Goal: Navigation & Orientation: Find specific page/section

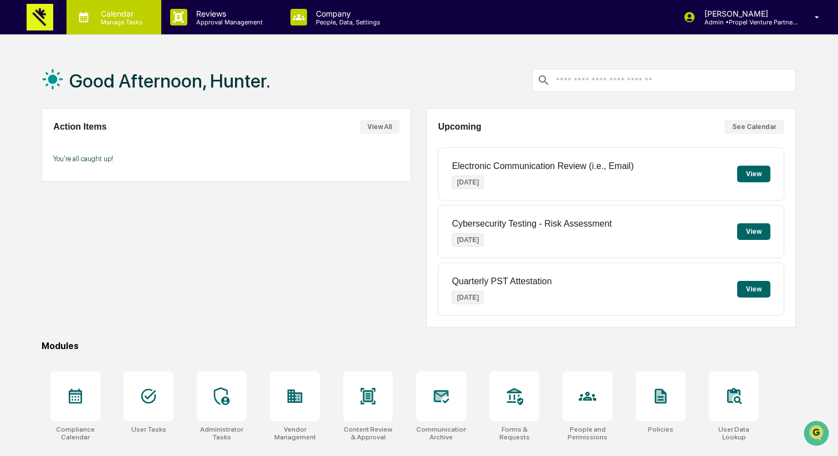
click at [107, 15] on p "Calendar" at bounding box center [120, 13] width 56 height 9
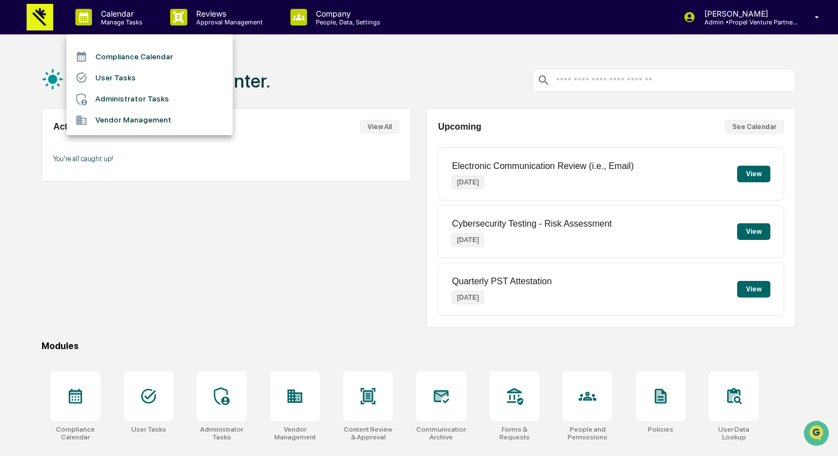
click at [124, 58] on li "Compliance Calendar" at bounding box center [150, 56] width 166 height 21
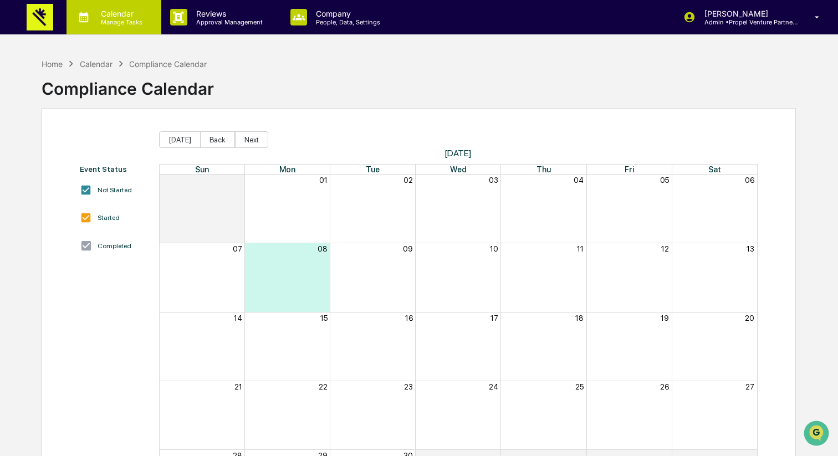
click at [111, 18] on p "Manage Tasks" at bounding box center [120, 22] width 56 height 8
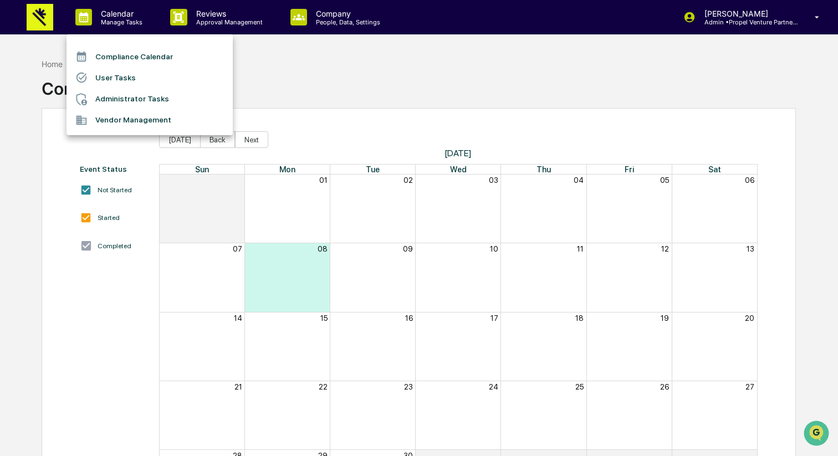
click at [114, 99] on li "Administrator Tasks" at bounding box center [150, 99] width 166 height 21
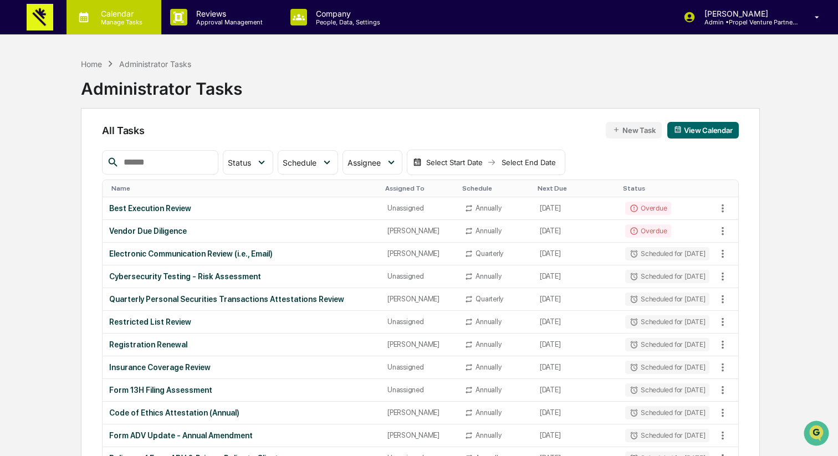
click at [115, 9] on p "Calendar" at bounding box center [120, 13] width 56 height 9
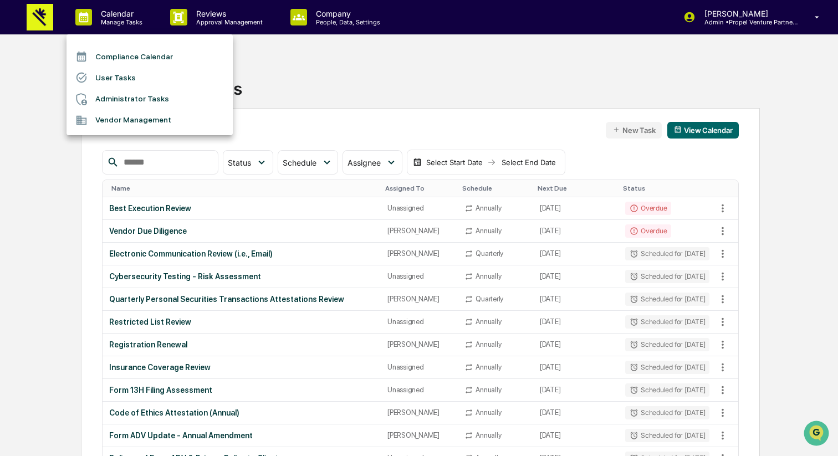
click at [148, 52] on li "Compliance Calendar" at bounding box center [150, 56] width 166 height 21
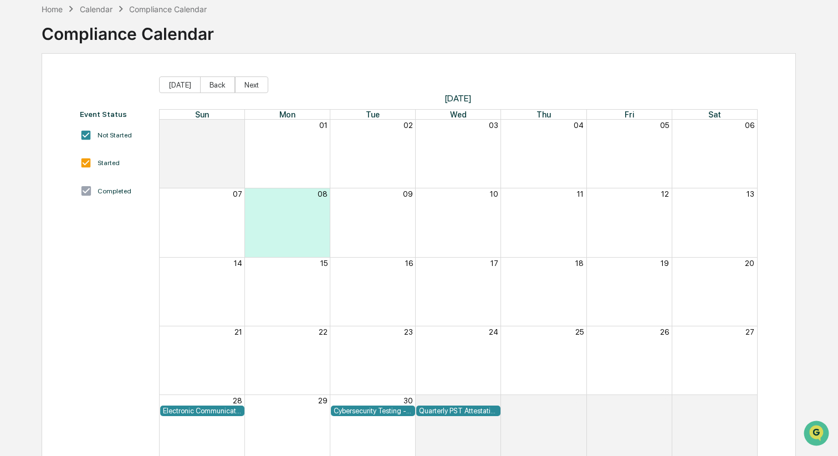
scroll to position [86, 0]
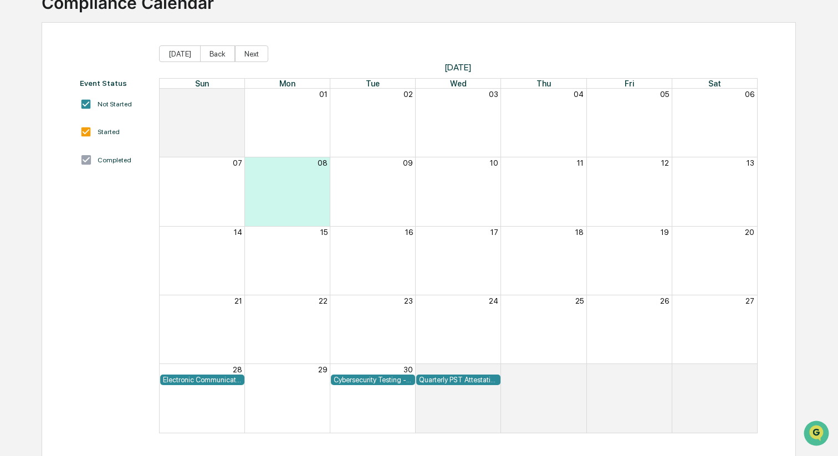
click at [199, 380] on div "Electronic Communication Review (i.e., Email)" at bounding box center [202, 380] width 79 height 8
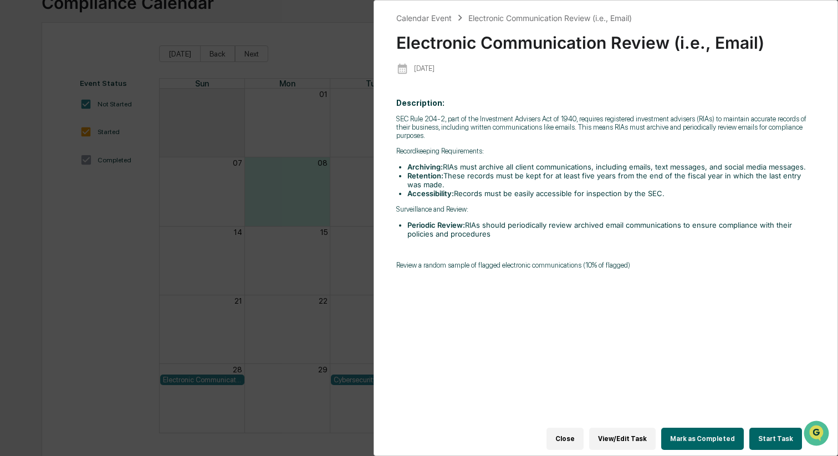
click at [572, 442] on button "Close" at bounding box center [564, 439] width 37 height 22
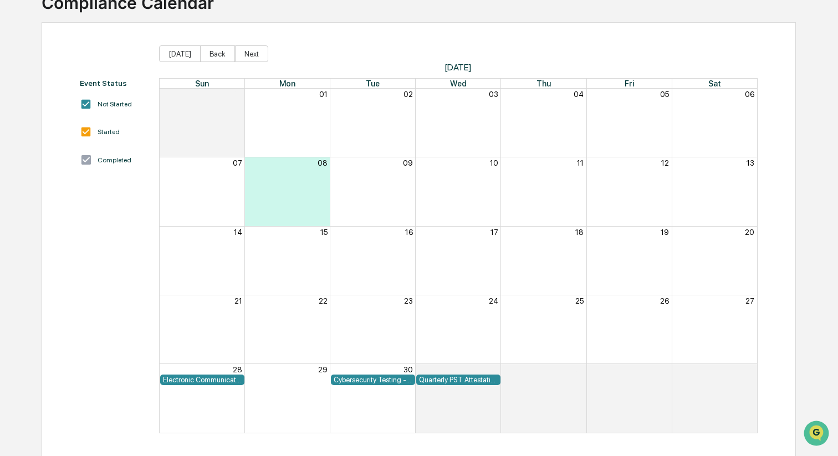
click at [396, 381] on div "Cybersecurity Testing - Risk Assessment" at bounding box center [373, 380] width 79 height 8
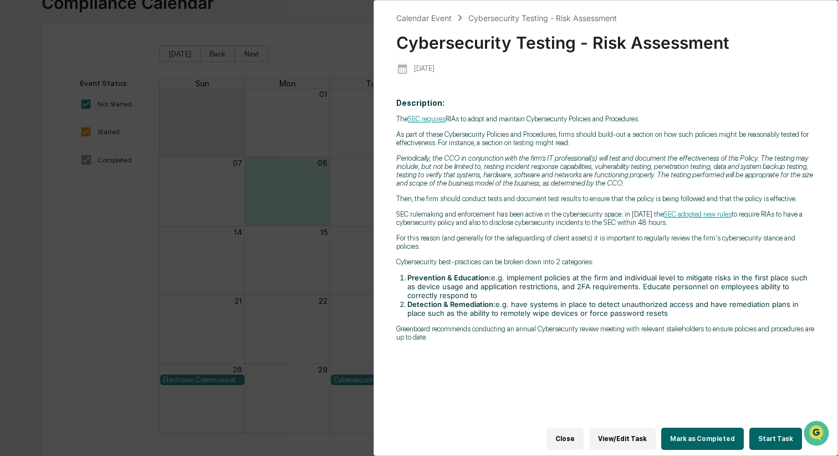
click at [564, 440] on button "Close" at bounding box center [564, 439] width 37 height 22
